Goal: Book appointment/travel/reservation

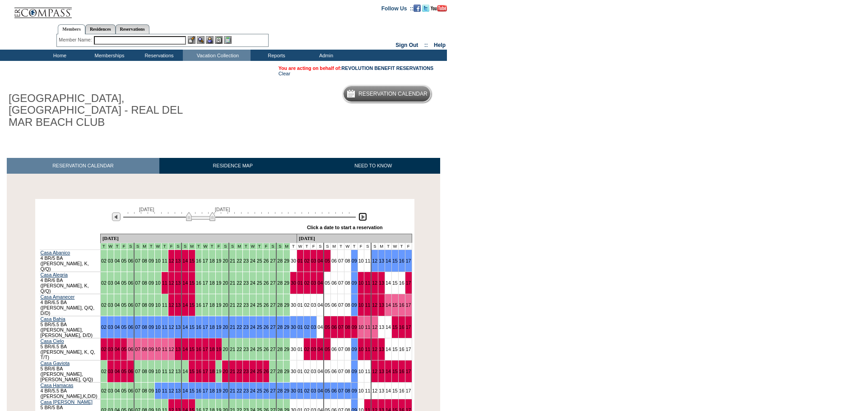
click at [360, 213] on img at bounding box center [362, 217] width 9 height 9
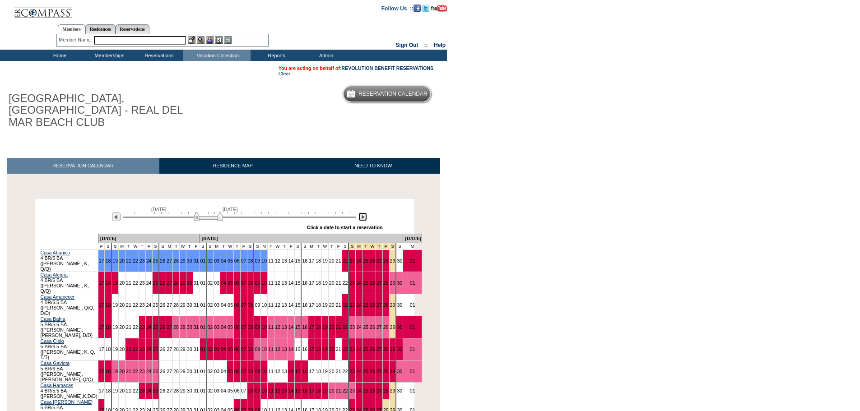
click at [360, 213] on img at bounding box center [362, 217] width 9 height 9
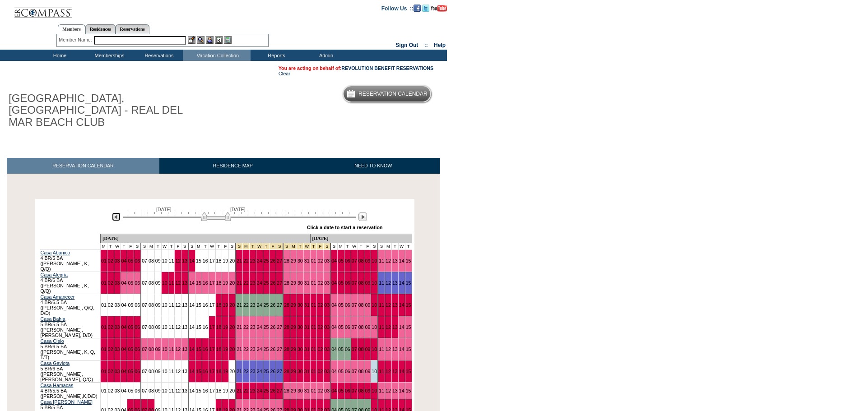
click at [117, 213] on img at bounding box center [116, 217] width 9 height 9
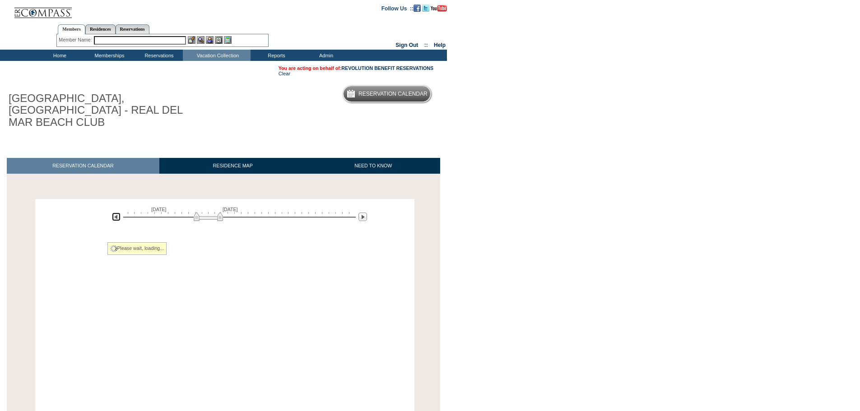
click at [117, 213] on img at bounding box center [116, 217] width 9 height 9
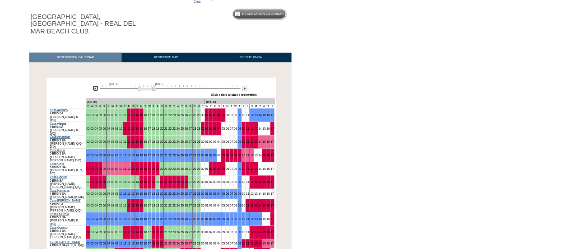
scroll to position [90, 0]
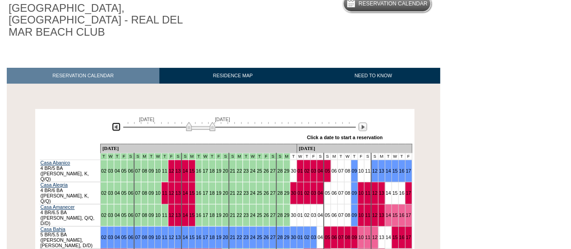
click at [273, 122] on div at bounding box center [239, 126] width 232 height 9
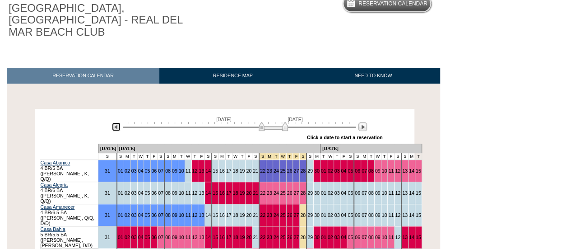
click at [117, 122] on img at bounding box center [116, 126] width 9 height 9
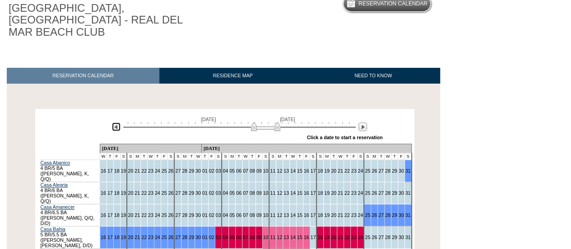
click at [117, 122] on img at bounding box center [116, 126] width 9 height 9
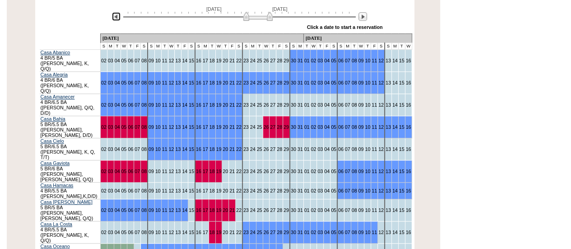
scroll to position [180, 0]
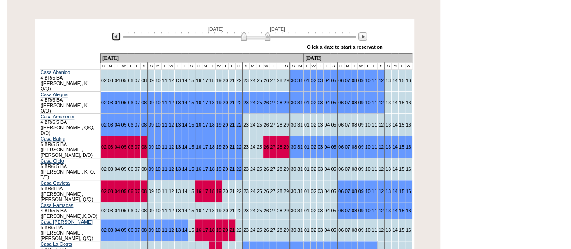
click at [257, 32] on img at bounding box center [255, 36] width 29 height 9
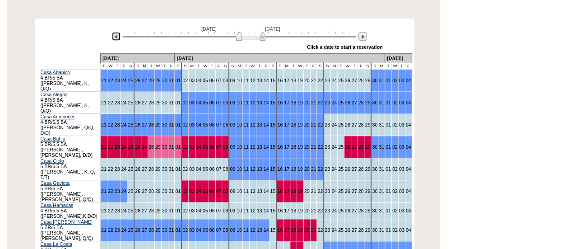
drag, startPoint x: 257, startPoint y: 26, endPoint x: 252, endPoint y: 25, distance: 5.0
click at [252, 32] on img at bounding box center [250, 36] width 29 height 9
